Goal: Entertainment & Leisure: Consume media (video, audio)

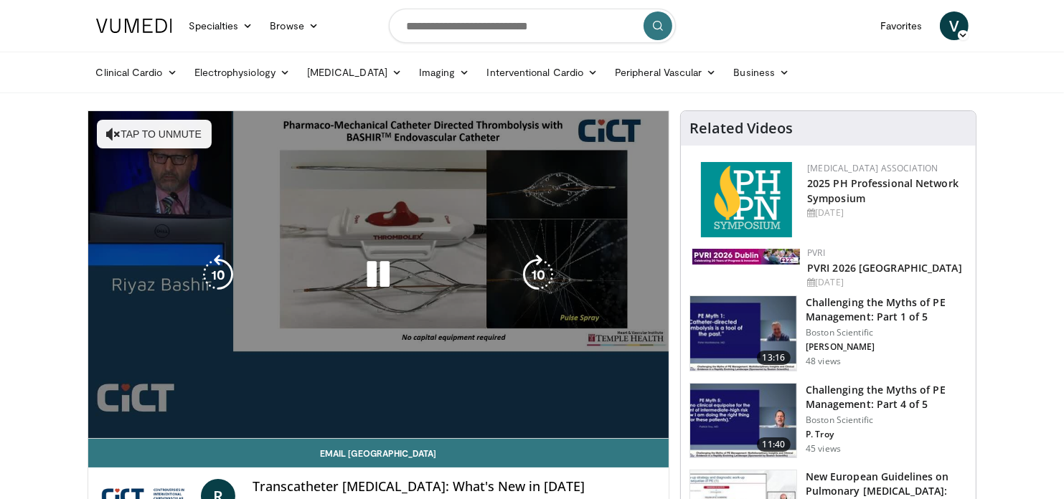
click at [385, 296] on div "10 seconds Tap to unmute" at bounding box center [378, 274] width 581 height 327
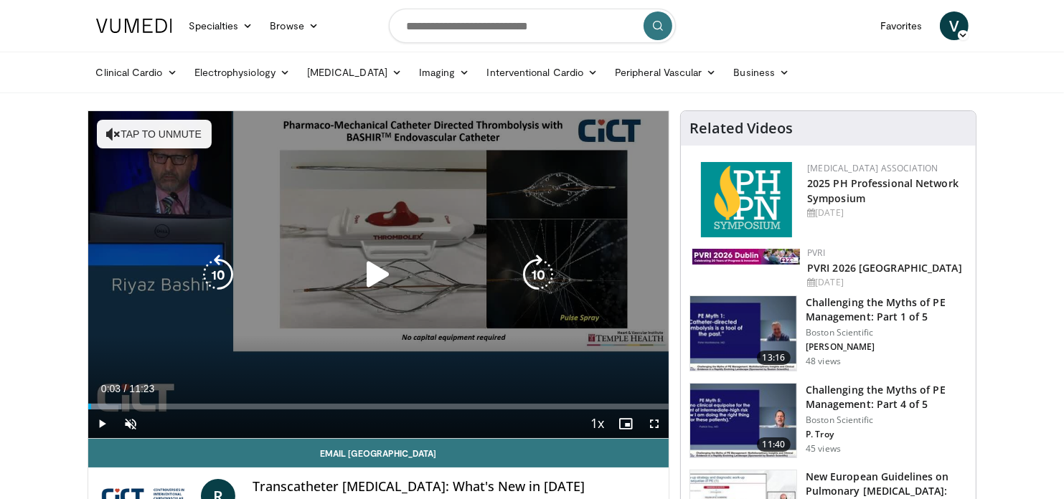
click at [370, 265] on icon "Video Player" at bounding box center [378, 275] width 40 height 40
click at [189, 136] on button "Tap to unmute" at bounding box center [154, 134] width 115 height 29
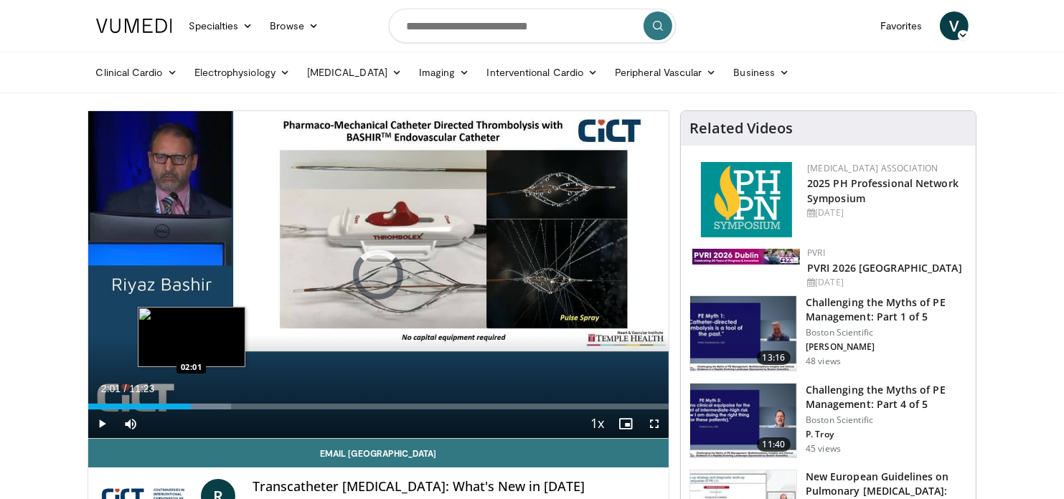
click at [191, 404] on div "Loaded : 24.65% 01:44 02:01" at bounding box center [378, 407] width 581 height 6
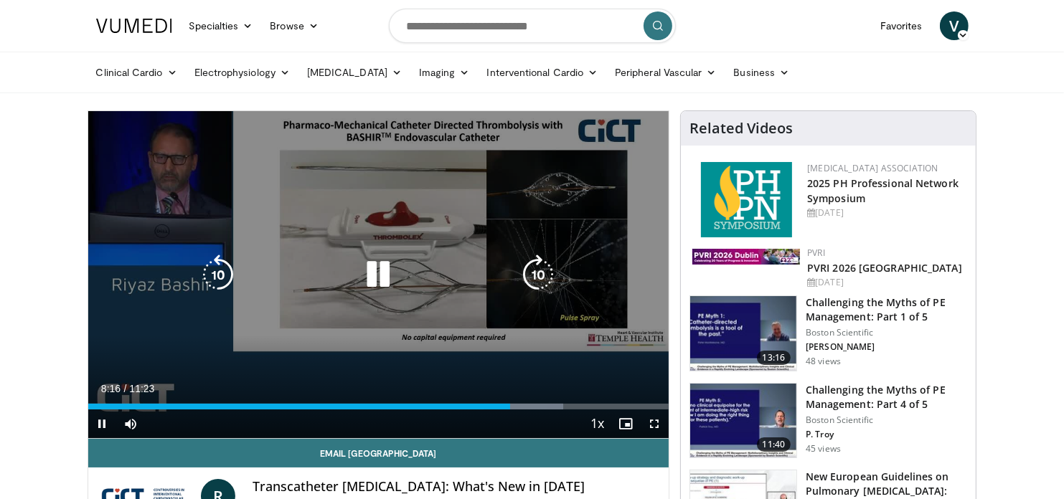
click at [385, 273] on icon "Video Player" at bounding box center [378, 275] width 40 height 40
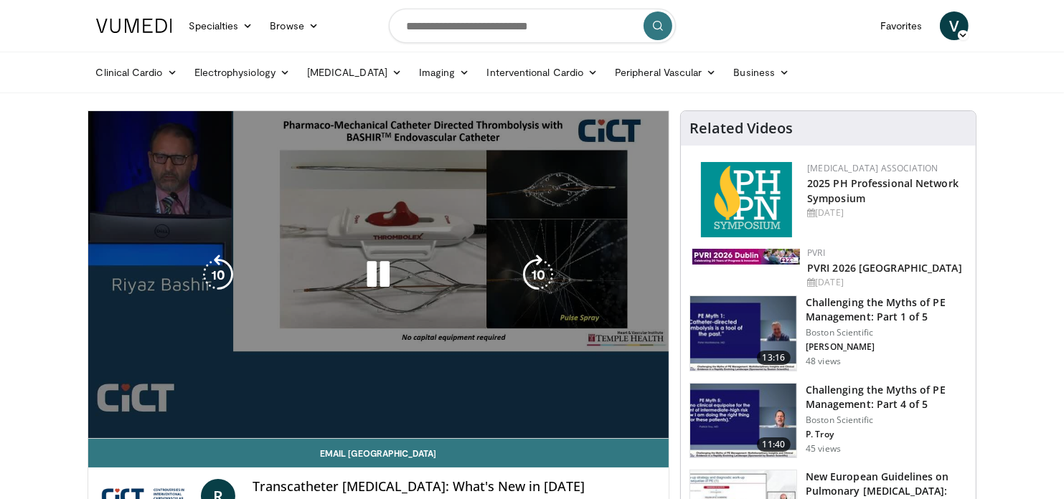
click at [596, 405] on div "10 seconds Tap to unmute" at bounding box center [378, 274] width 581 height 327
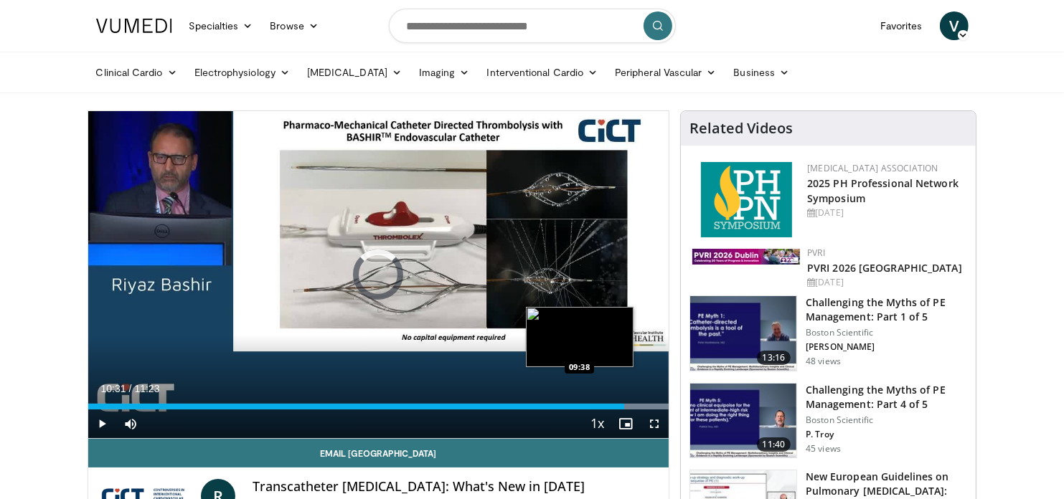
click at [579, 401] on div "Loaded : 100.00% 10:31 09:38" at bounding box center [378, 403] width 581 height 14
click at [564, 403] on div "Loaded : 93.57% 09:38 09:20" at bounding box center [378, 403] width 581 height 14
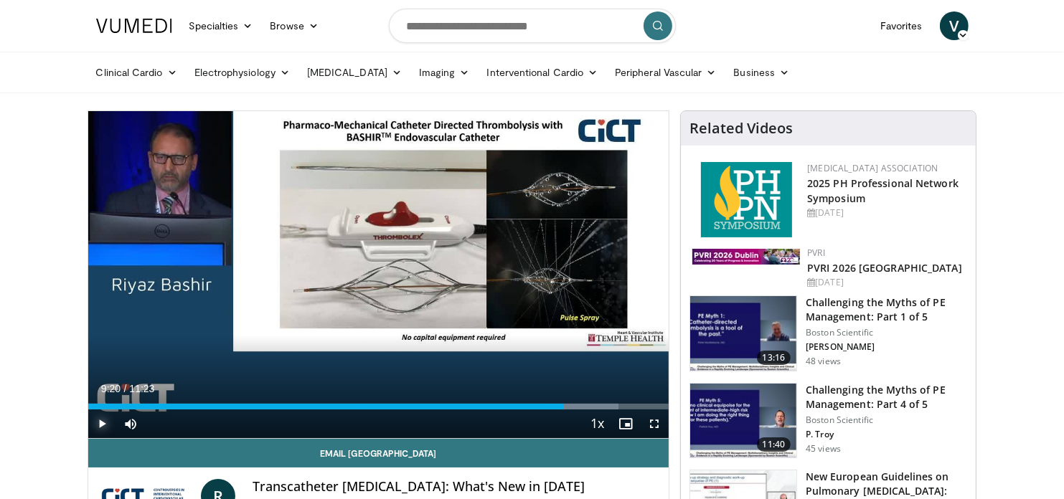
click at [97, 427] on span "Video Player" at bounding box center [102, 424] width 29 height 29
